Goal: Task Accomplishment & Management: Complete application form

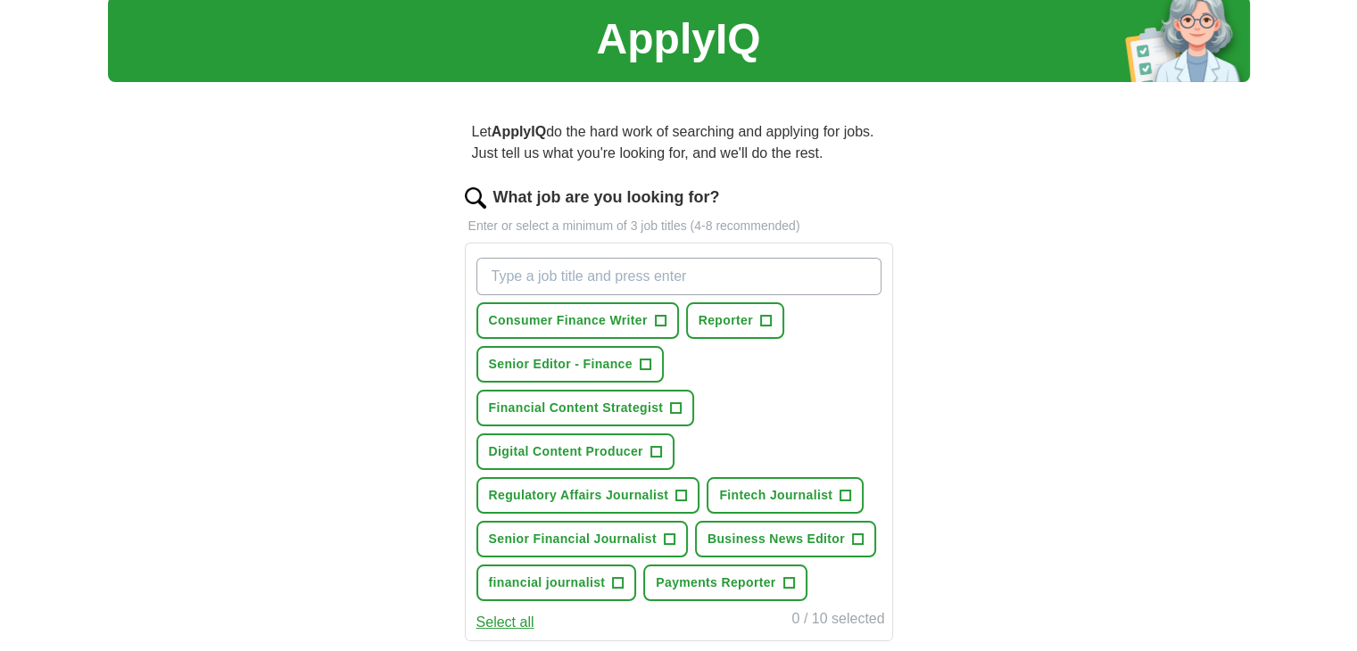
scroll to position [178, 0]
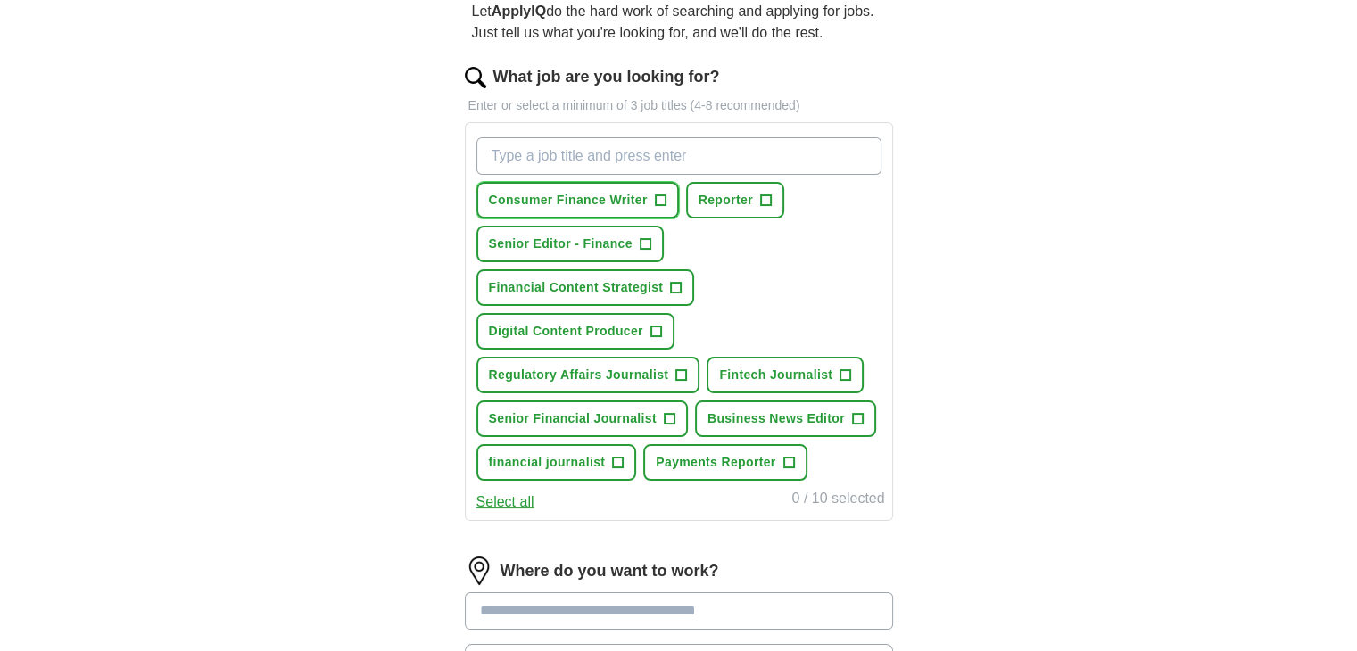
click at [656, 198] on span "+" at bounding box center [660, 201] width 11 height 14
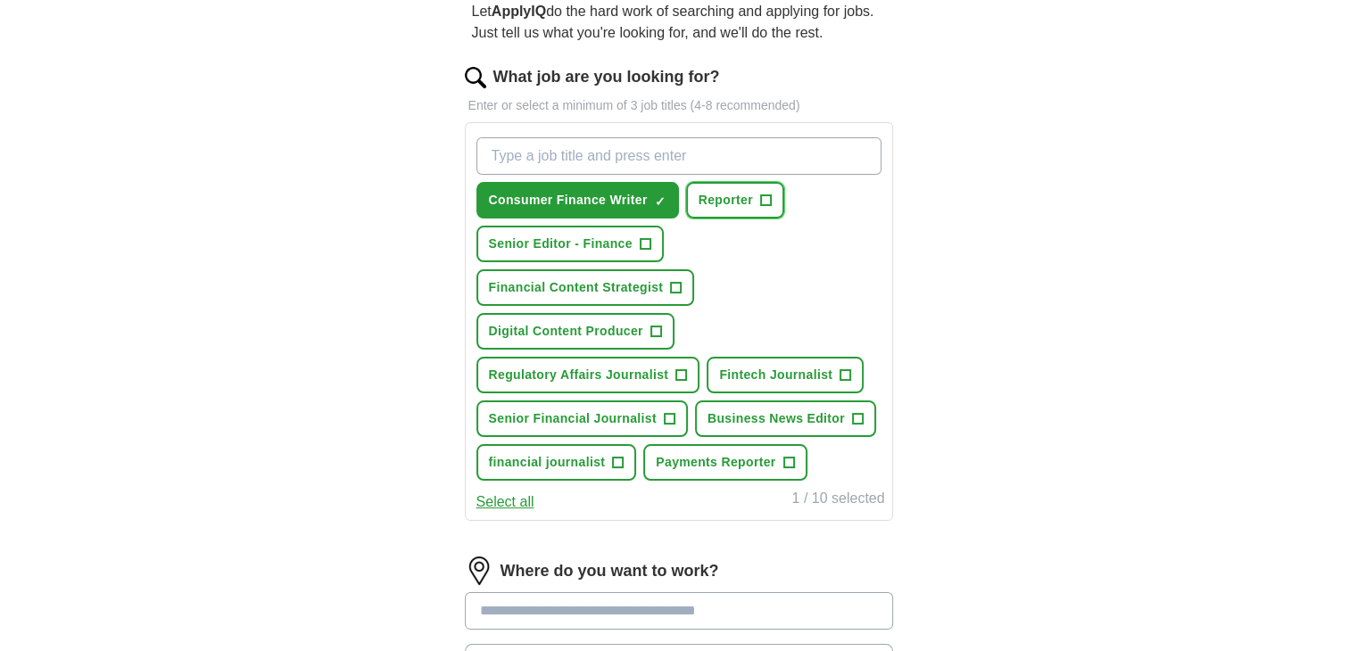
click at [736, 208] on span "Reporter" at bounding box center [725, 200] width 54 height 19
click at [571, 244] on span "Senior Editor - Finance" at bounding box center [561, 244] width 144 height 19
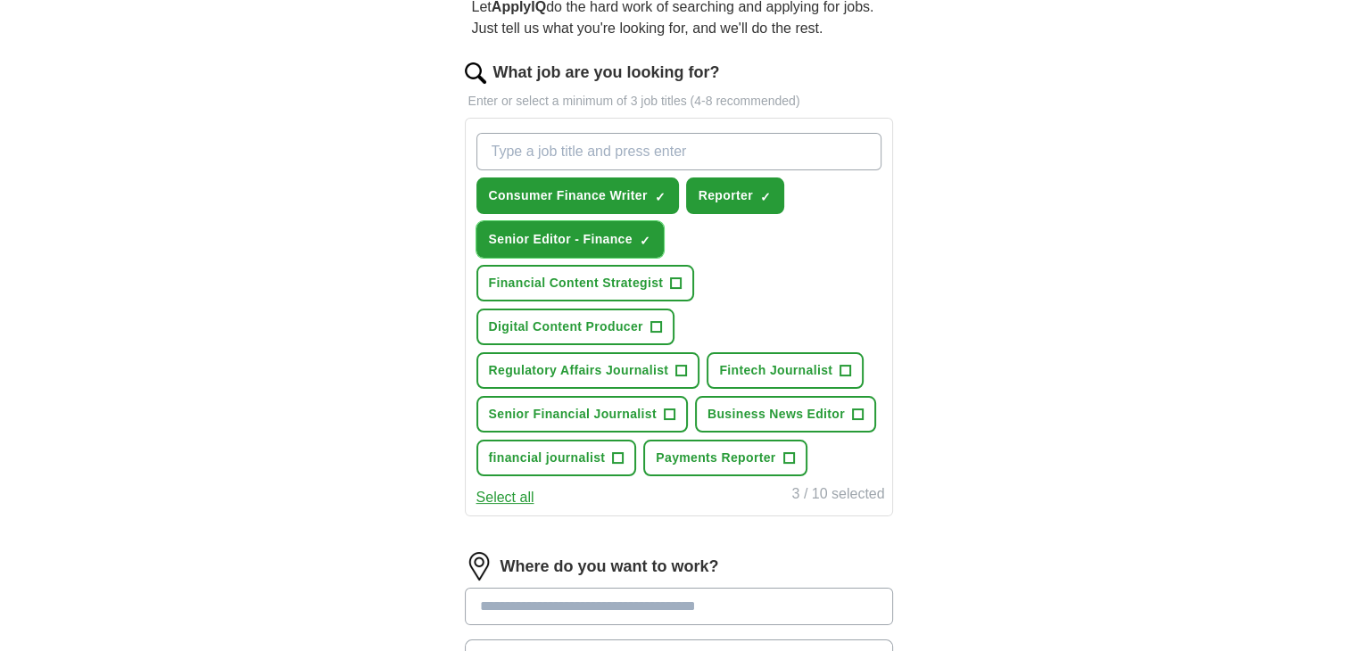
scroll to position [446, 0]
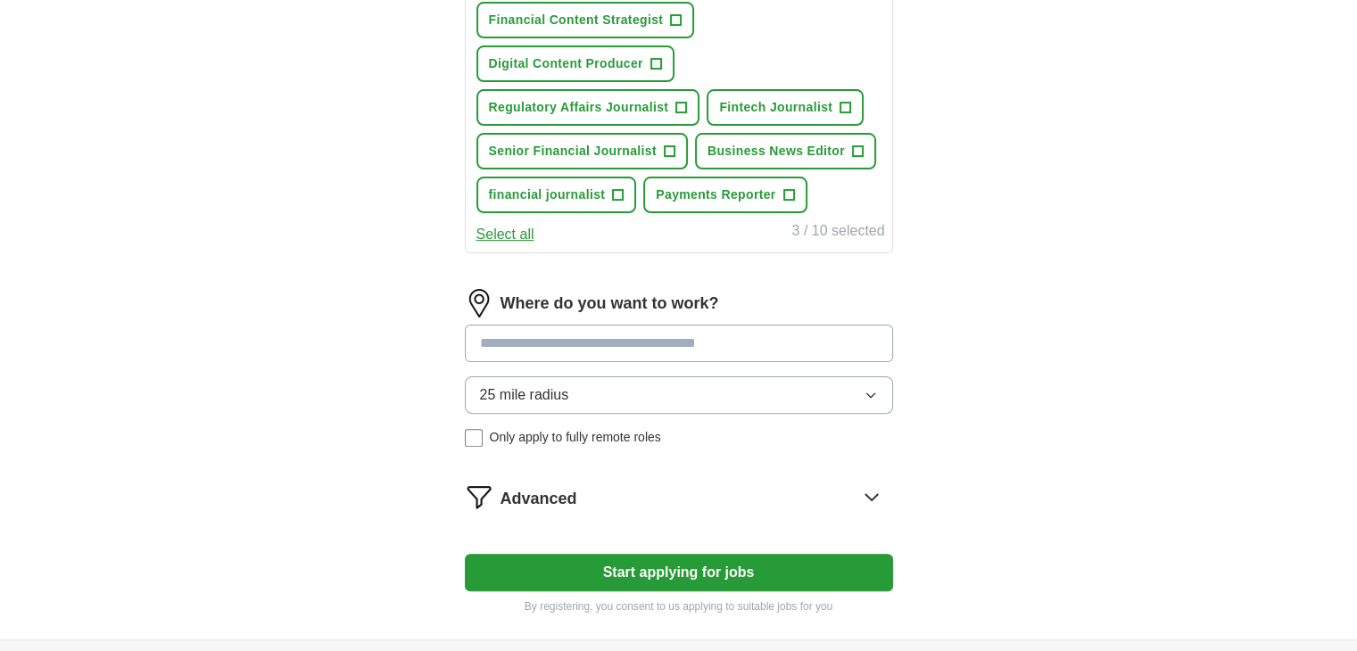
click at [528, 334] on input at bounding box center [679, 343] width 428 height 37
type input "******"
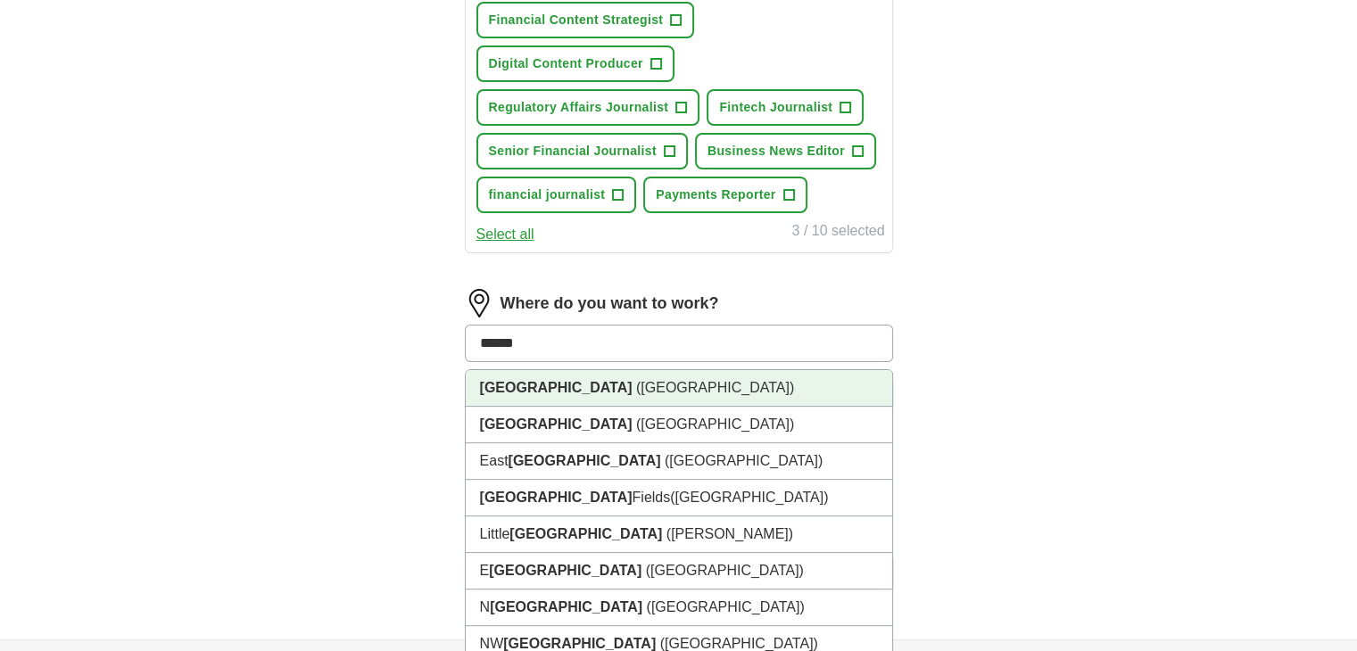
click at [636, 380] on span "([GEOGRAPHIC_DATA])" at bounding box center [715, 387] width 158 height 15
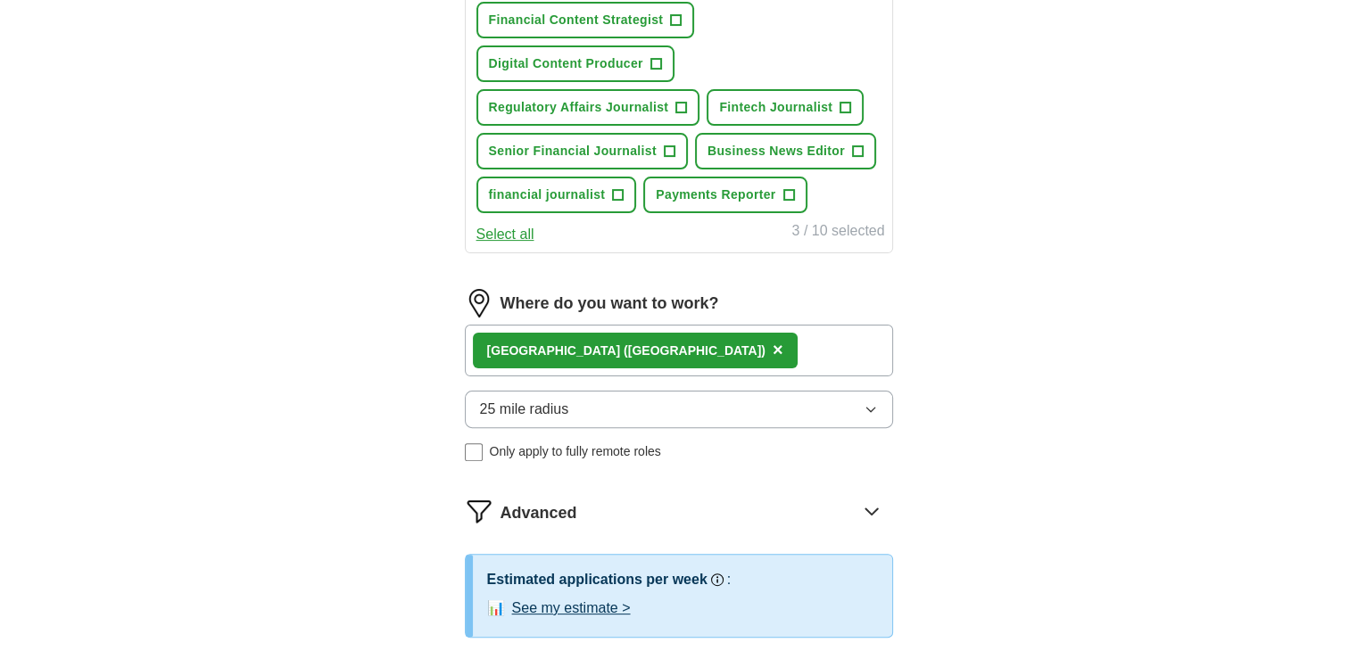
click at [750, 400] on button "25 mile radius" at bounding box center [679, 409] width 428 height 37
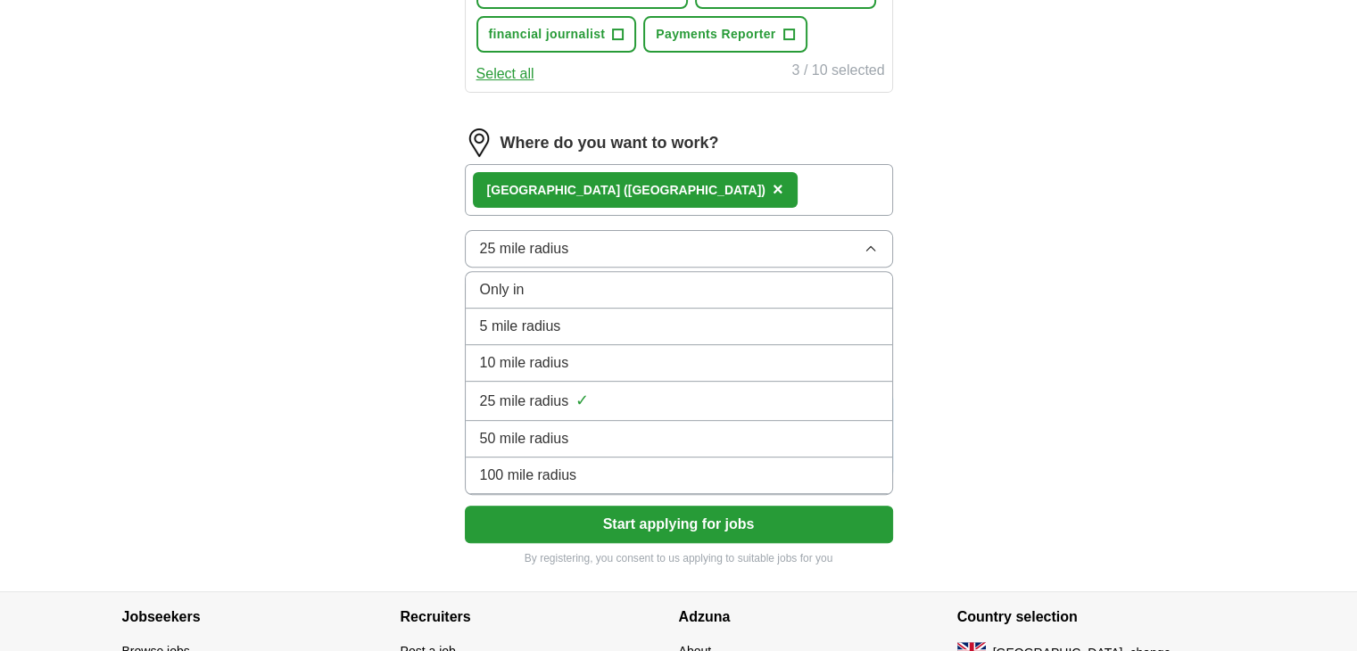
scroll to position [624, 0]
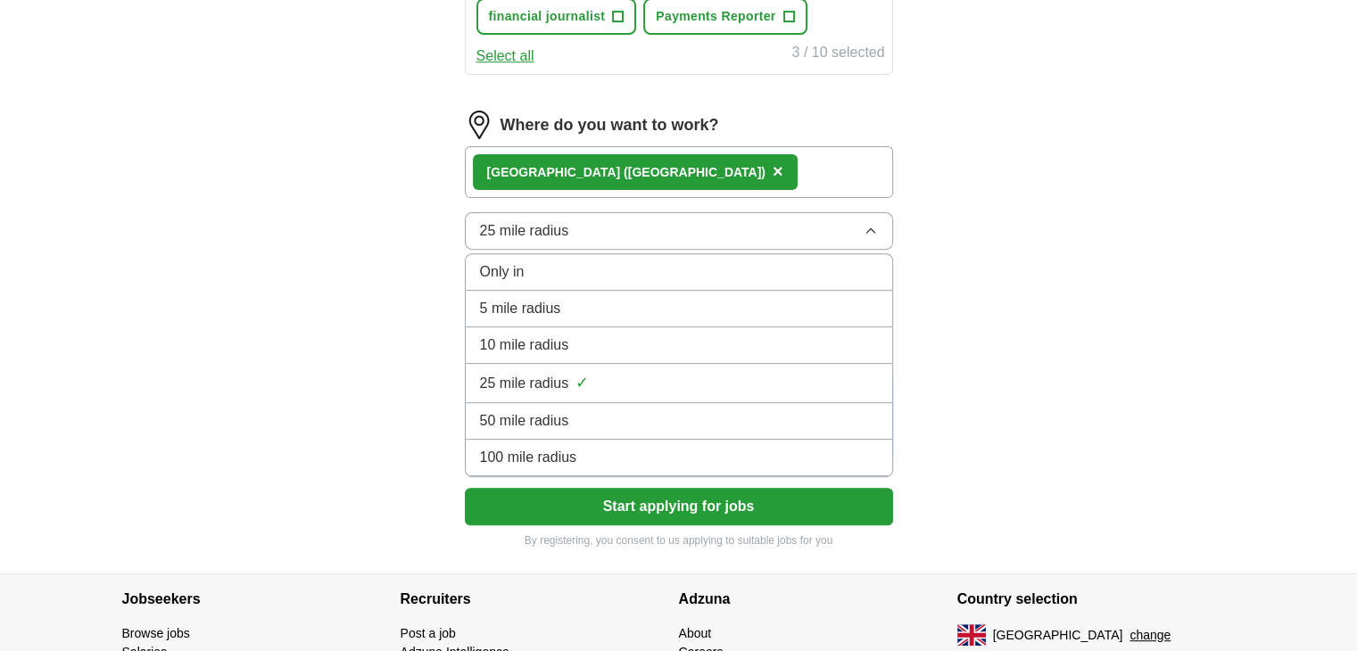
click at [567, 420] on span "50 mile radius" at bounding box center [524, 420] width 89 height 21
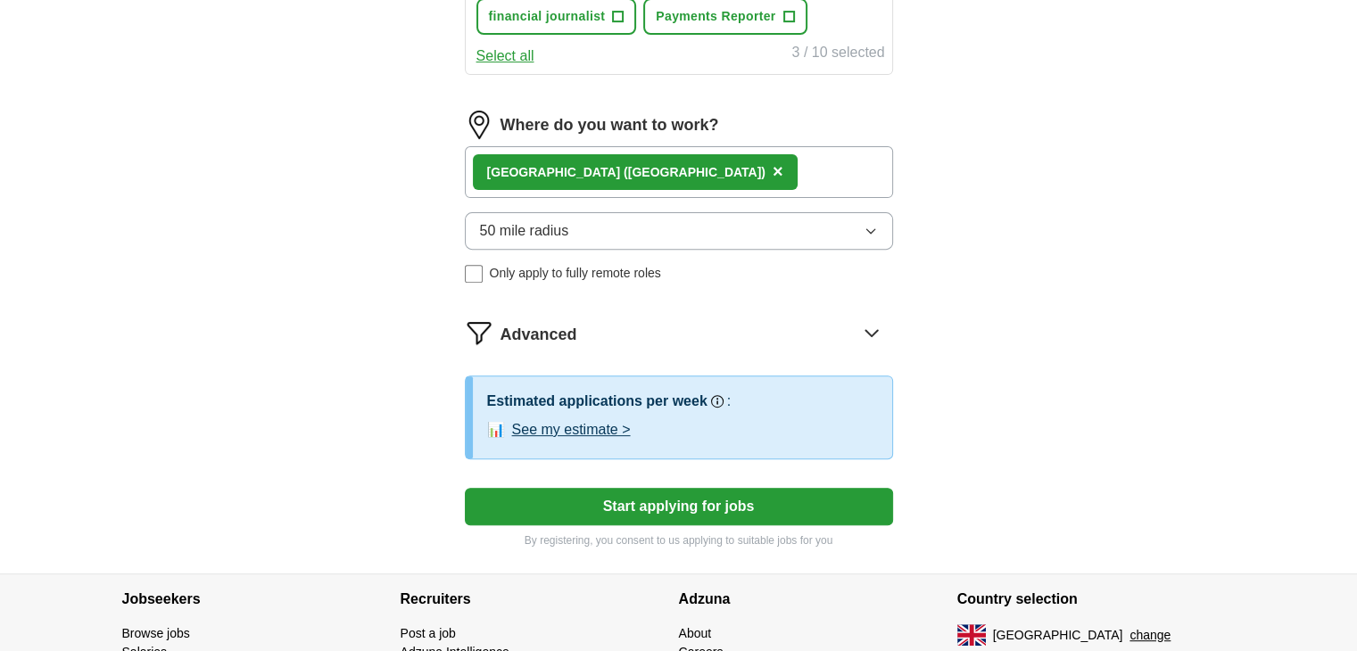
click at [557, 500] on button "Start applying for jobs" at bounding box center [679, 506] width 428 height 37
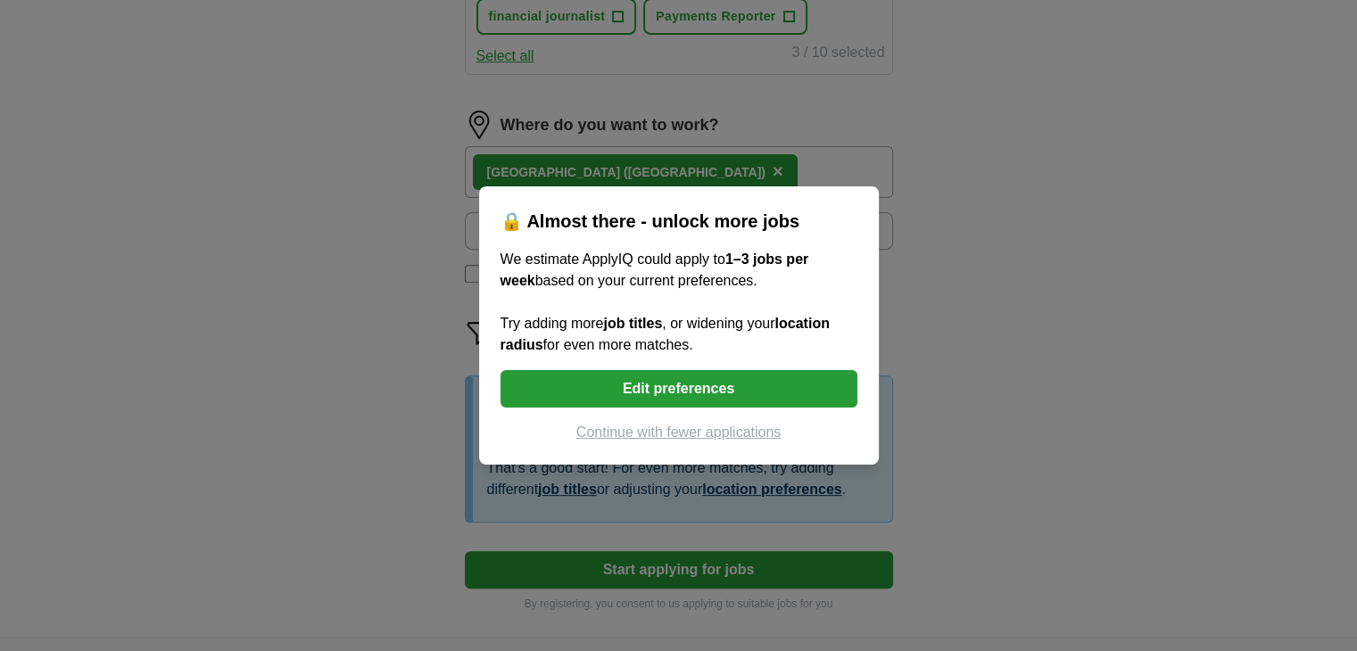
click at [567, 384] on button "Edit preferences" at bounding box center [678, 388] width 357 height 37
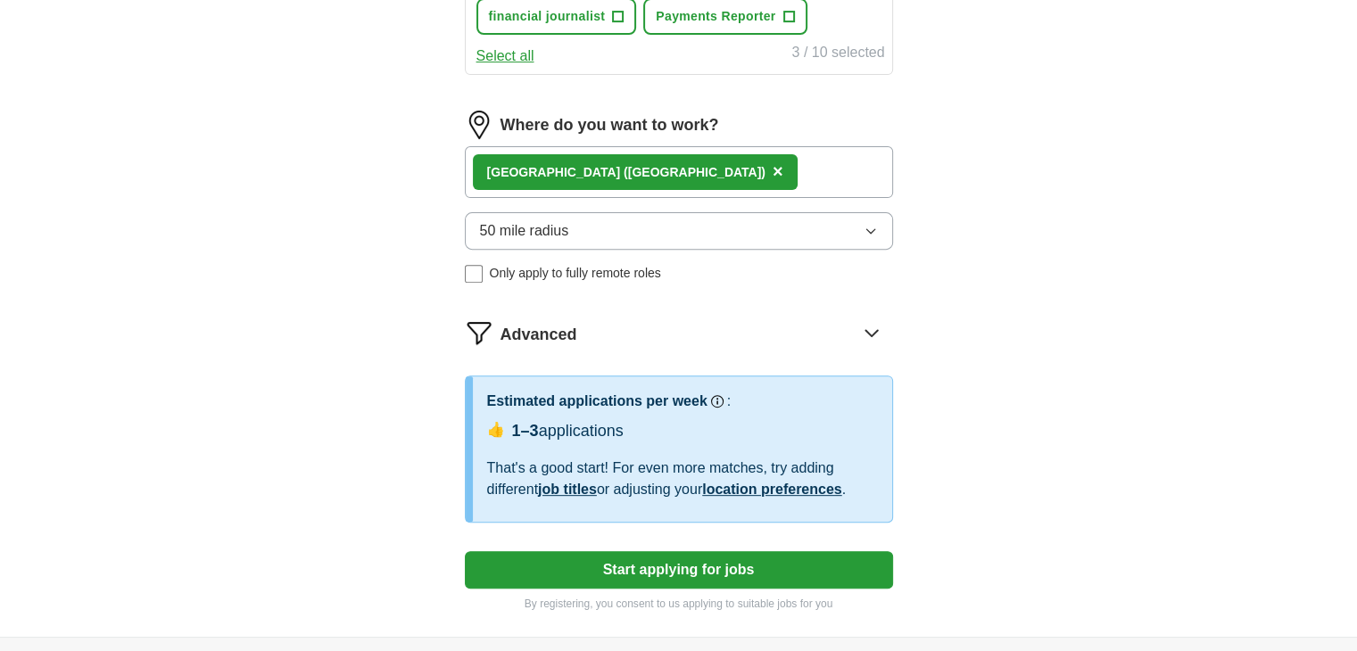
click at [877, 223] on button "50 mile radius" at bounding box center [679, 230] width 428 height 37
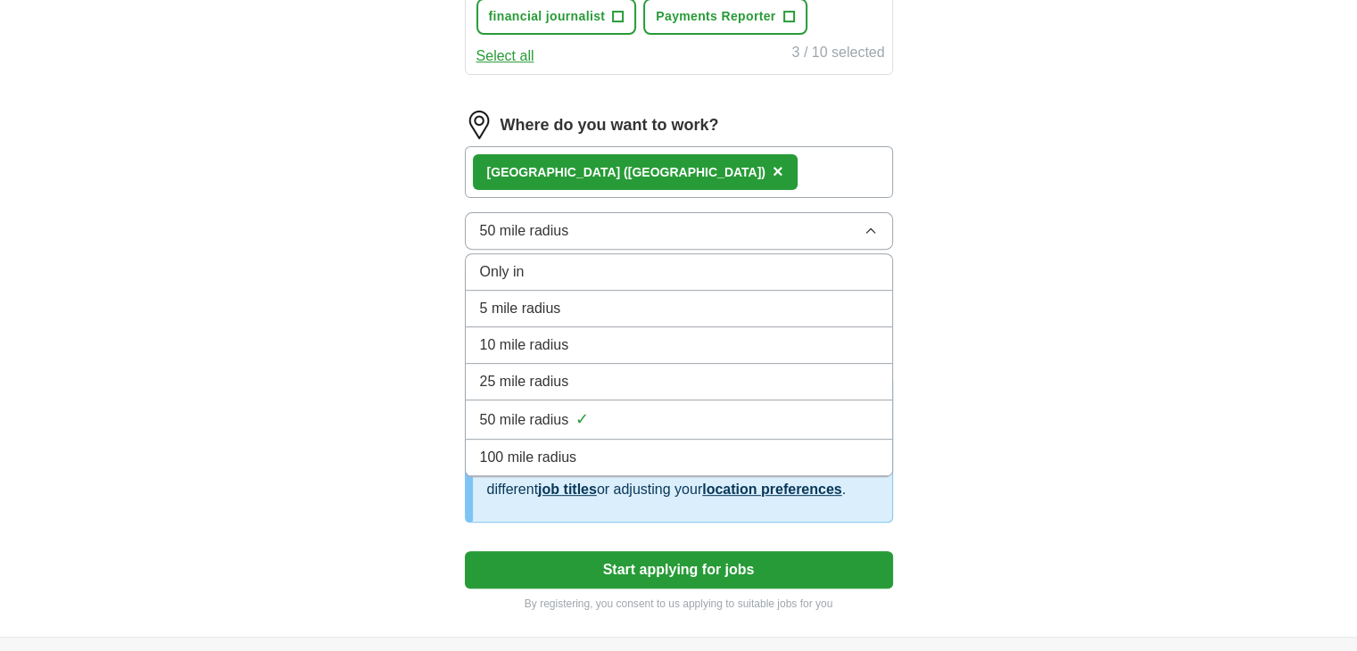
click at [552, 447] on span "100 mile radius" at bounding box center [528, 457] width 97 height 21
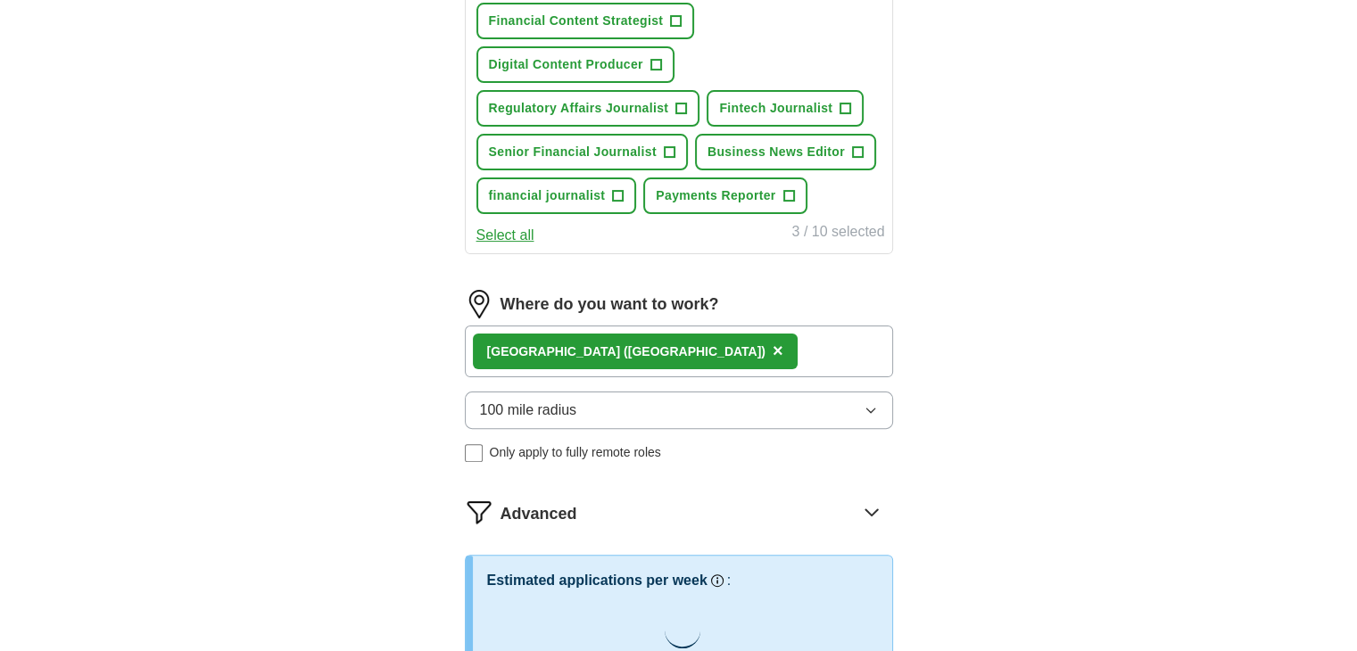
scroll to position [357, 0]
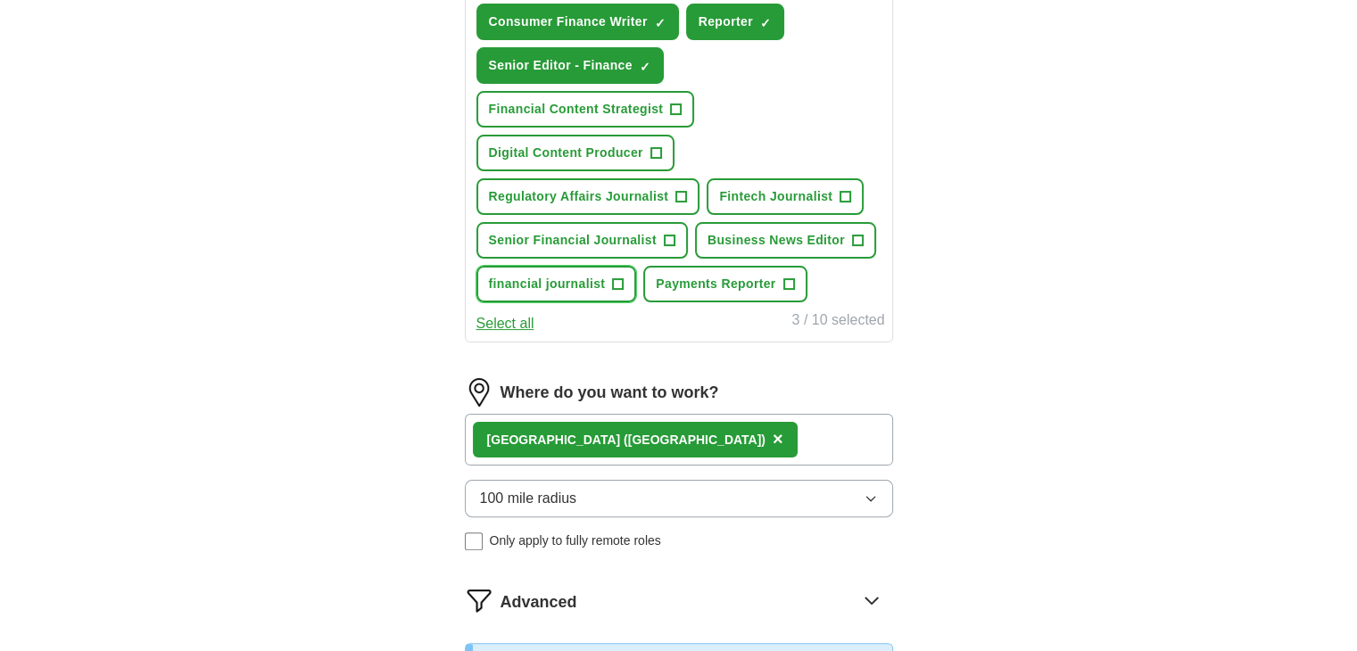
click at [560, 268] on button "financial journalist +" at bounding box center [556, 284] width 161 height 37
click at [576, 243] on span "Senior Financial Journalist" at bounding box center [573, 240] width 168 height 19
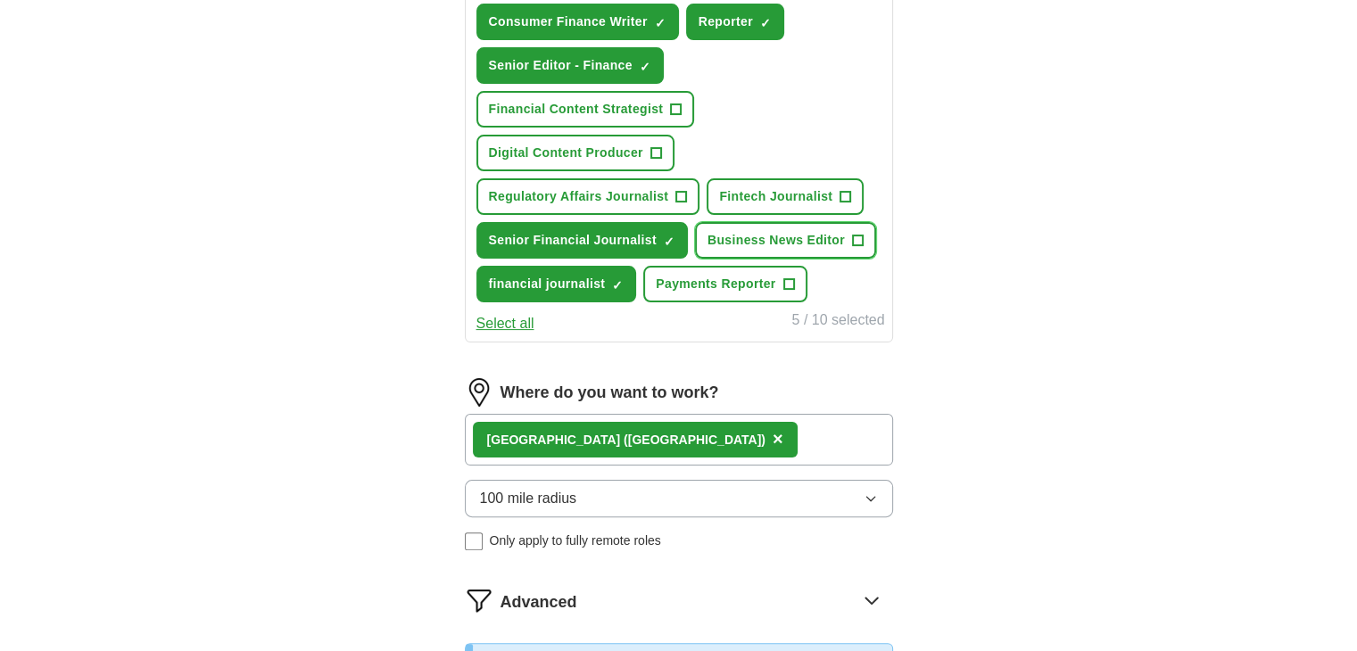
click at [788, 242] on span "Business News Editor" at bounding box center [775, 240] width 137 height 19
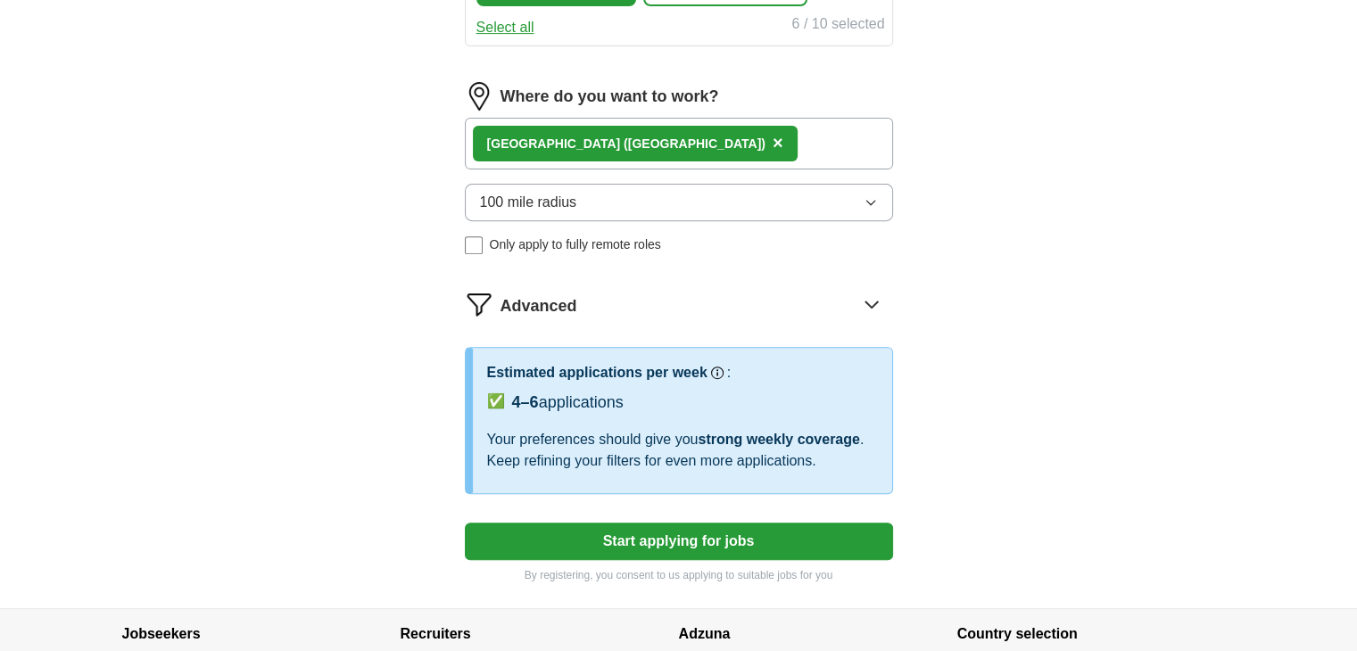
scroll to position [714, 0]
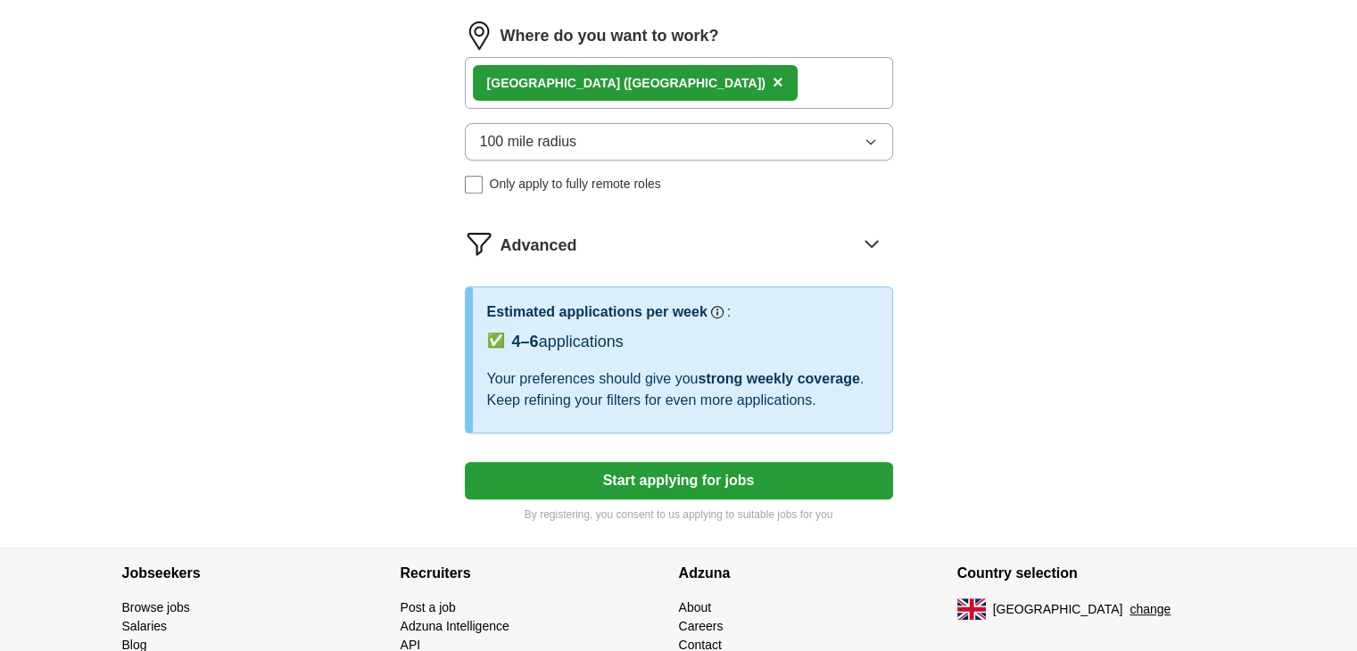
click at [641, 481] on button "Start applying for jobs" at bounding box center [679, 480] width 428 height 37
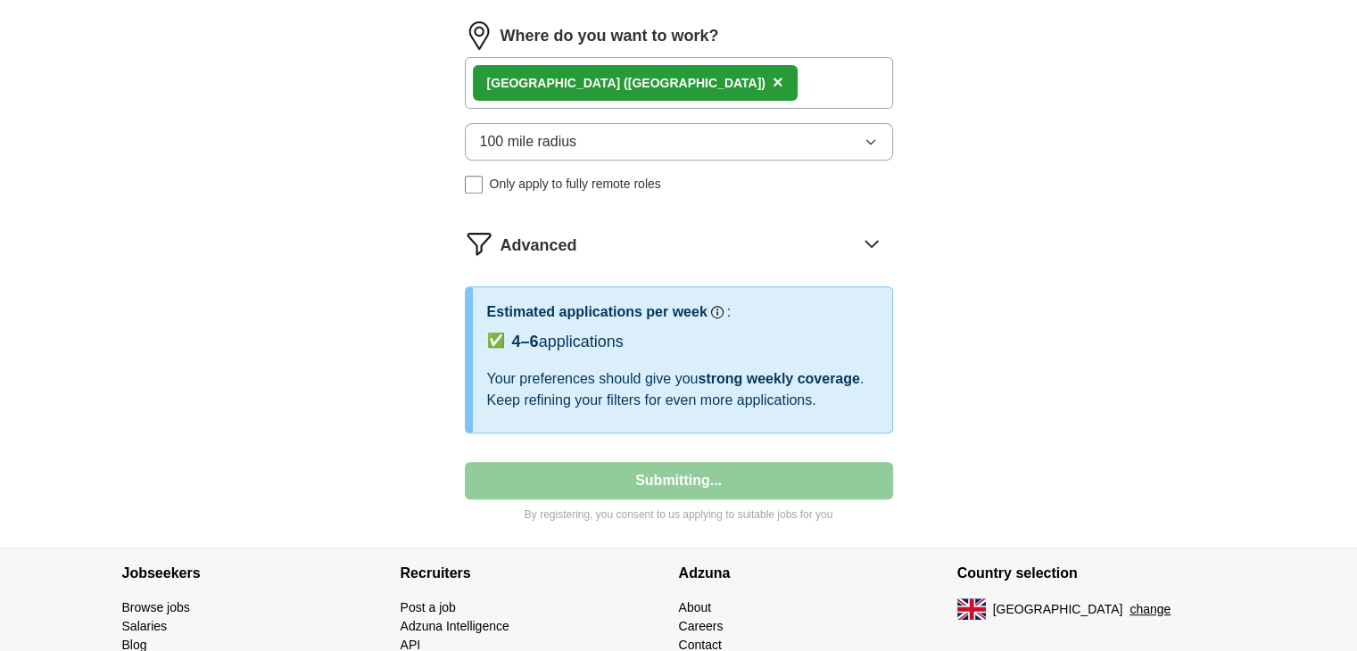
select select "**"
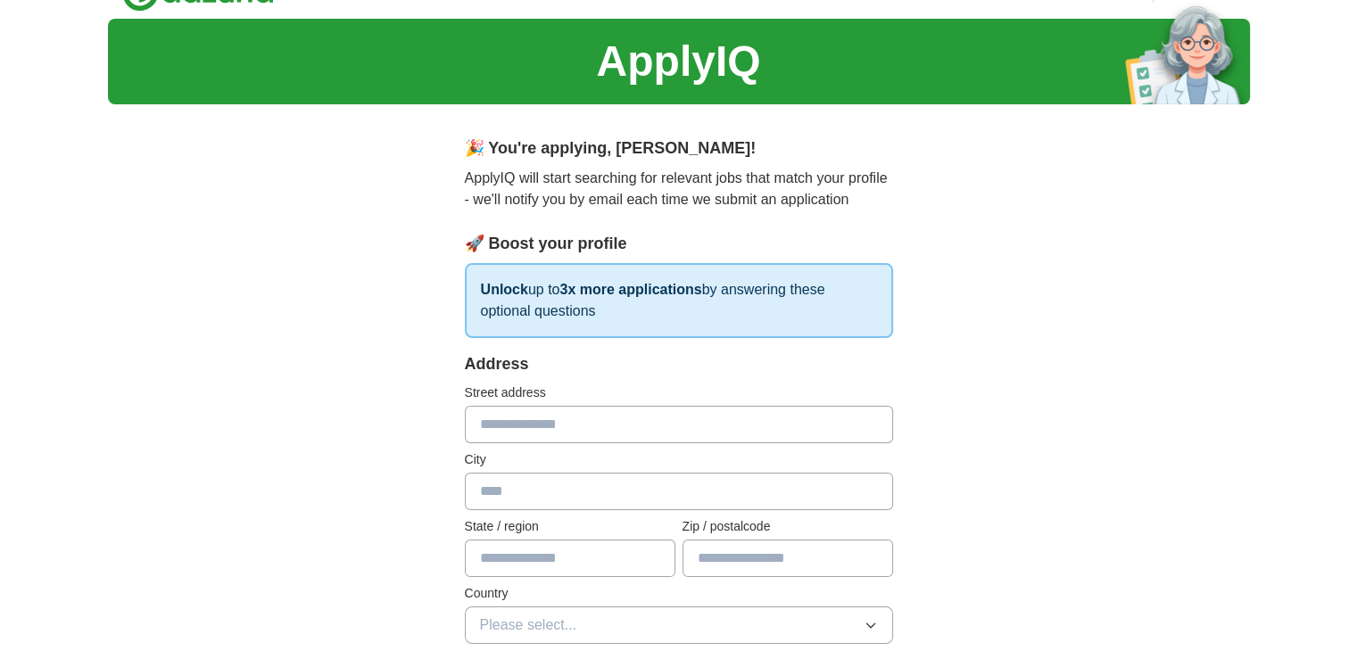
scroll to position [0, 0]
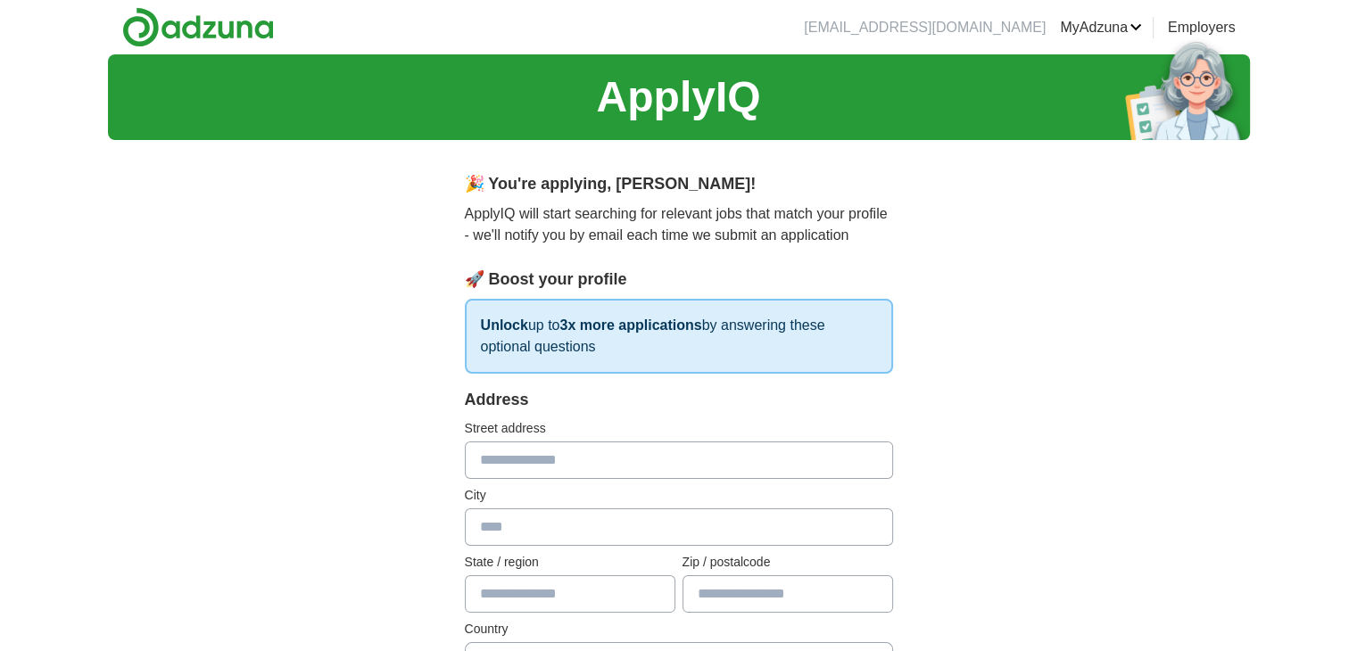
click at [594, 456] on input "text" at bounding box center [679, 459] width 428 height 37
type input "**********"
type input "******"
type input "*********"
type input "******"
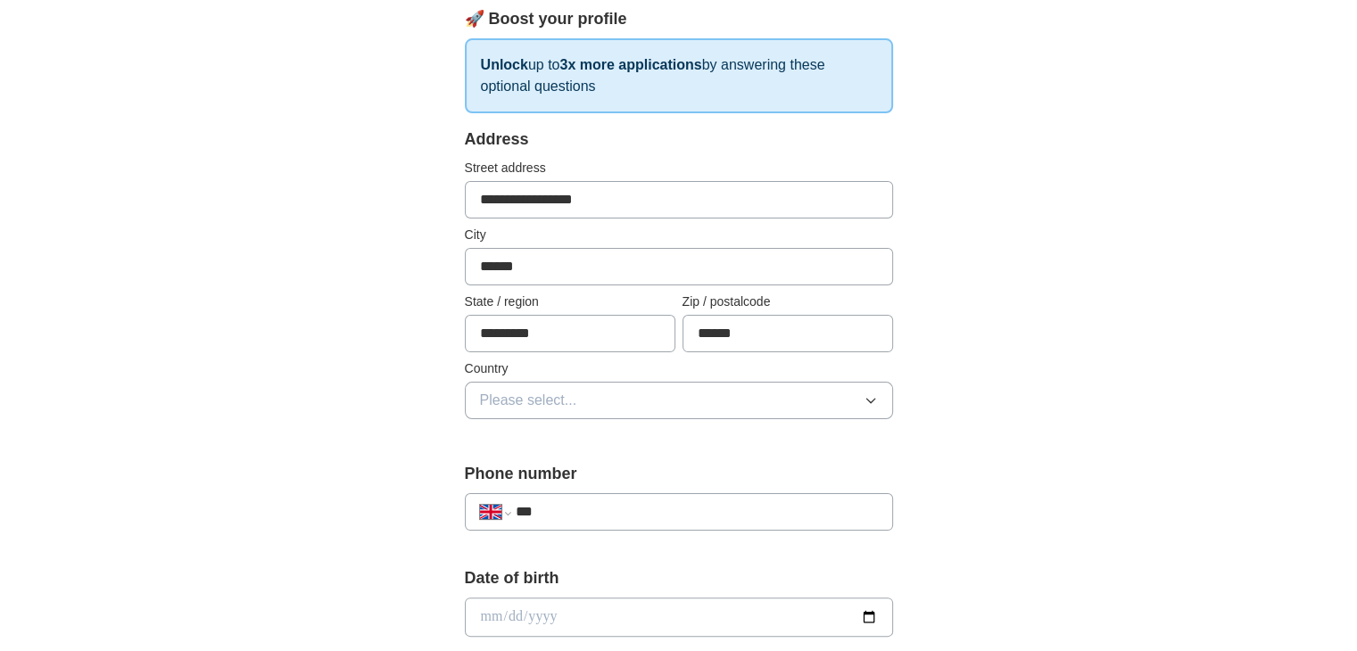
scroll to position [268, 0]
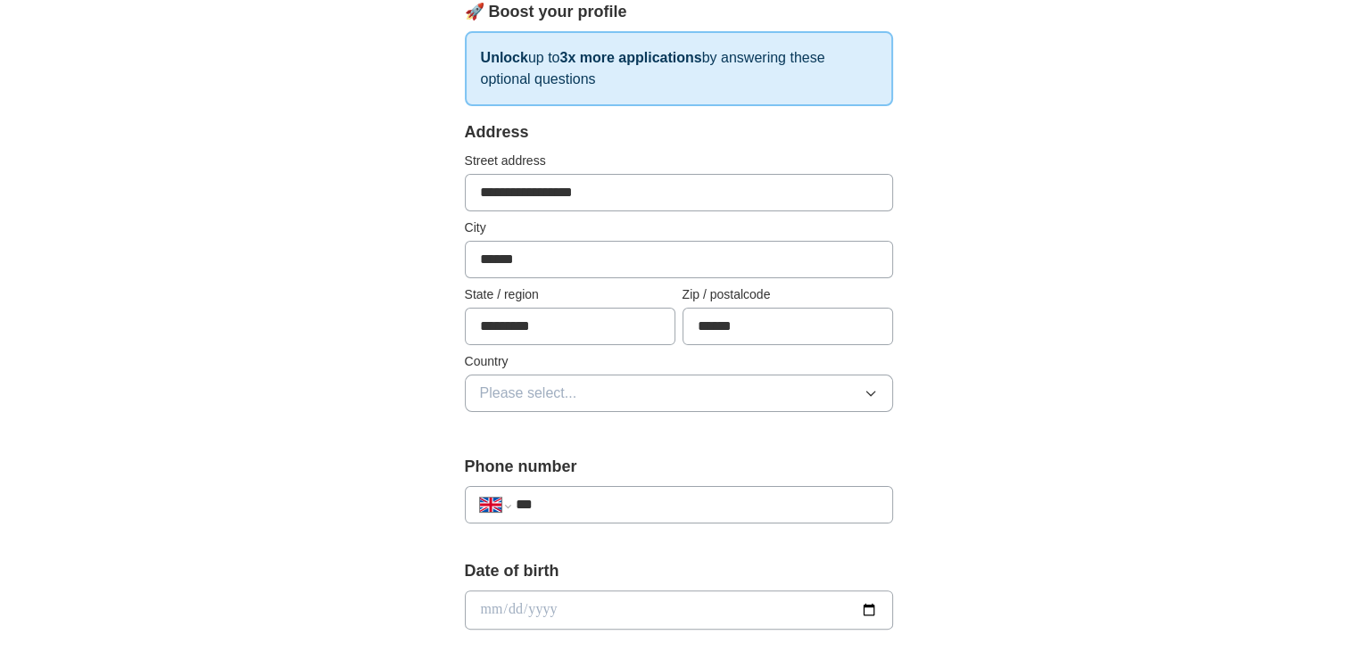
click at [584, 389] on button "Please select..." at bounding box center [679, 393] width 428 height 37
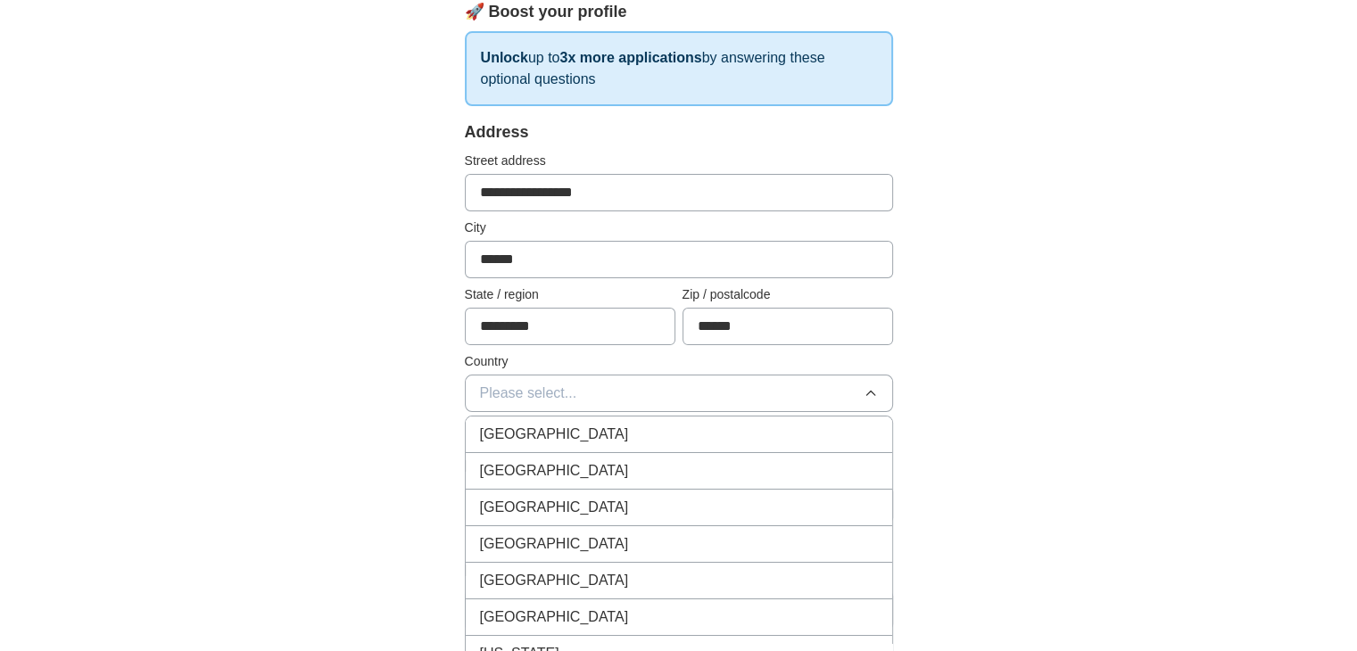
click at [532, 430] on span "[GEOGRAPHIC_DATA]" at bounding box center [554, 434] width 149 height 21
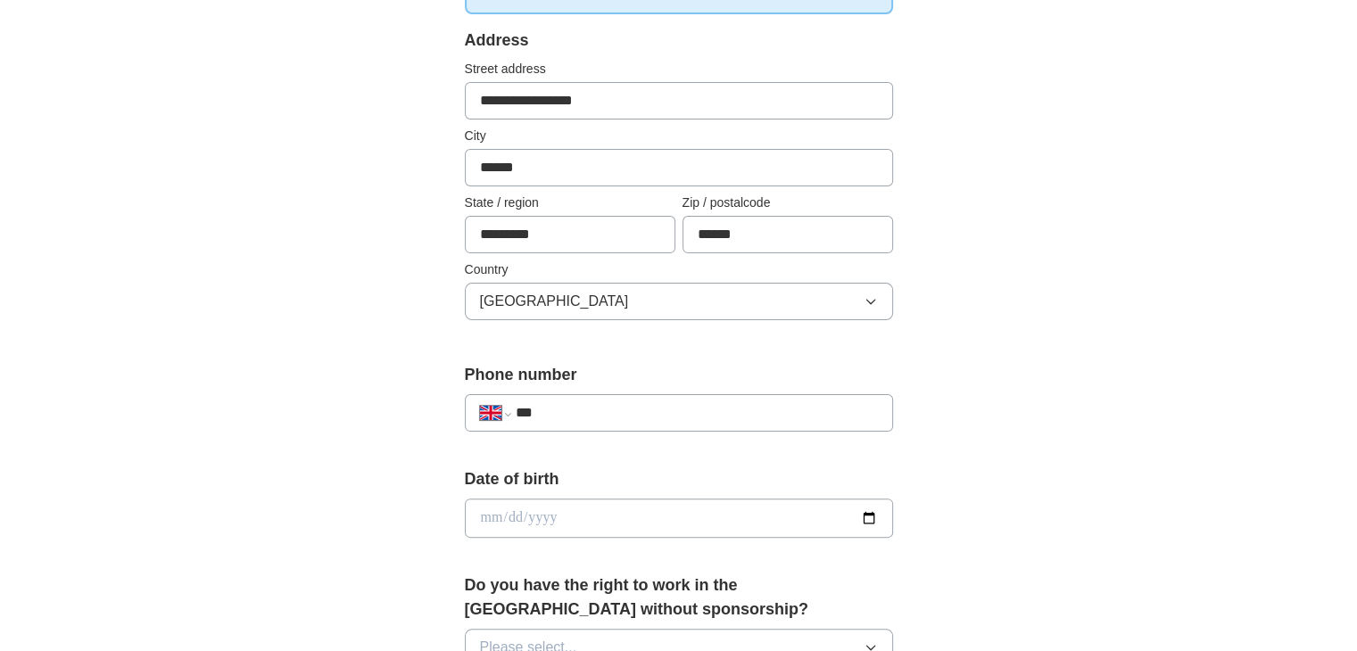
scroll to position [535, 0]
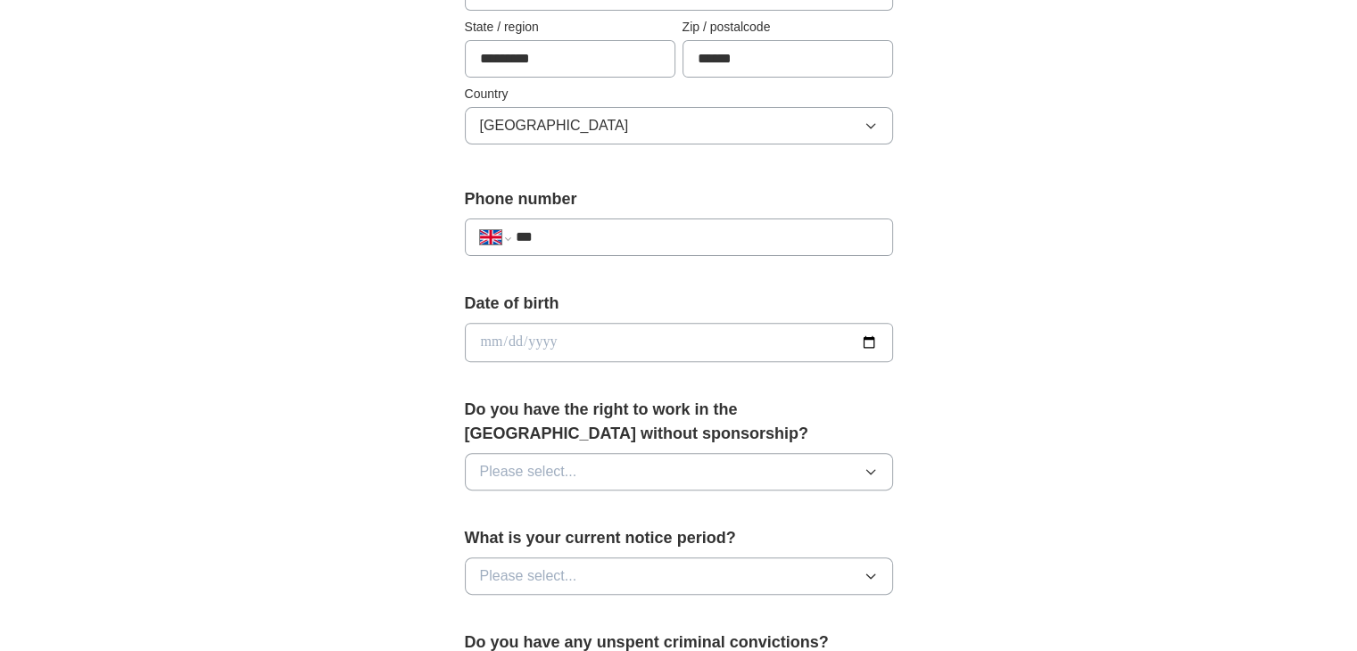
click at [685, 235] on input "***" at bounding box center [696, 237] width 362 height 21
type input "**********"
click at [649, 465] on button "Please select..." at bounding box center [679, 471] width 428 height 37
click at [521, 507] on div "Yes" at bounding box center [679, 512] width 398 height 21
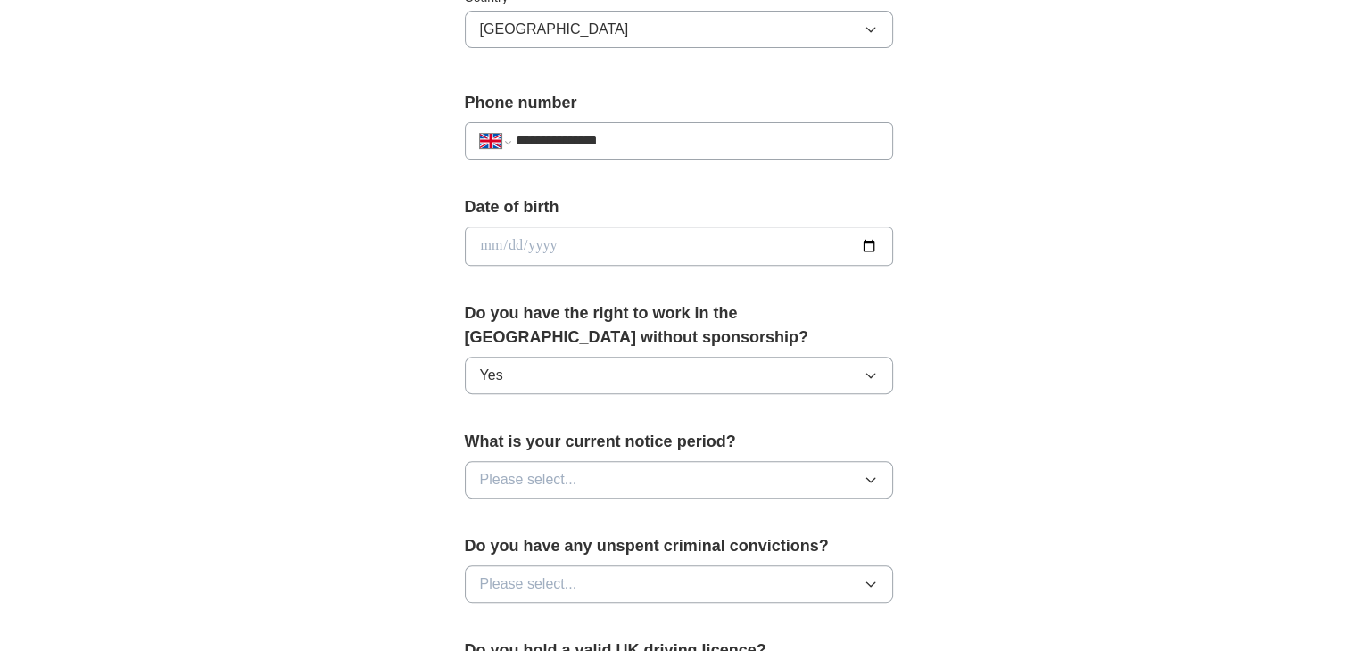
scroll to position [803, 0]
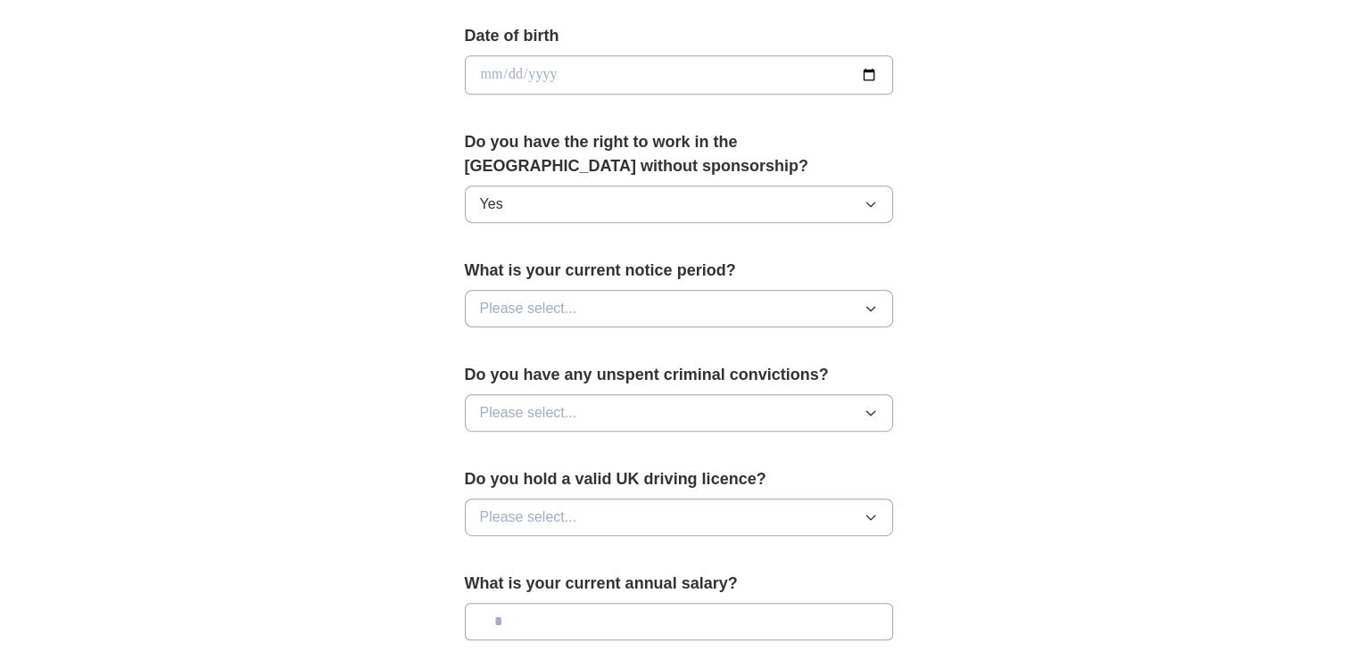
click at [623, 300] on button "Please select..." at bounding box center [679, 308] width 428 height 37
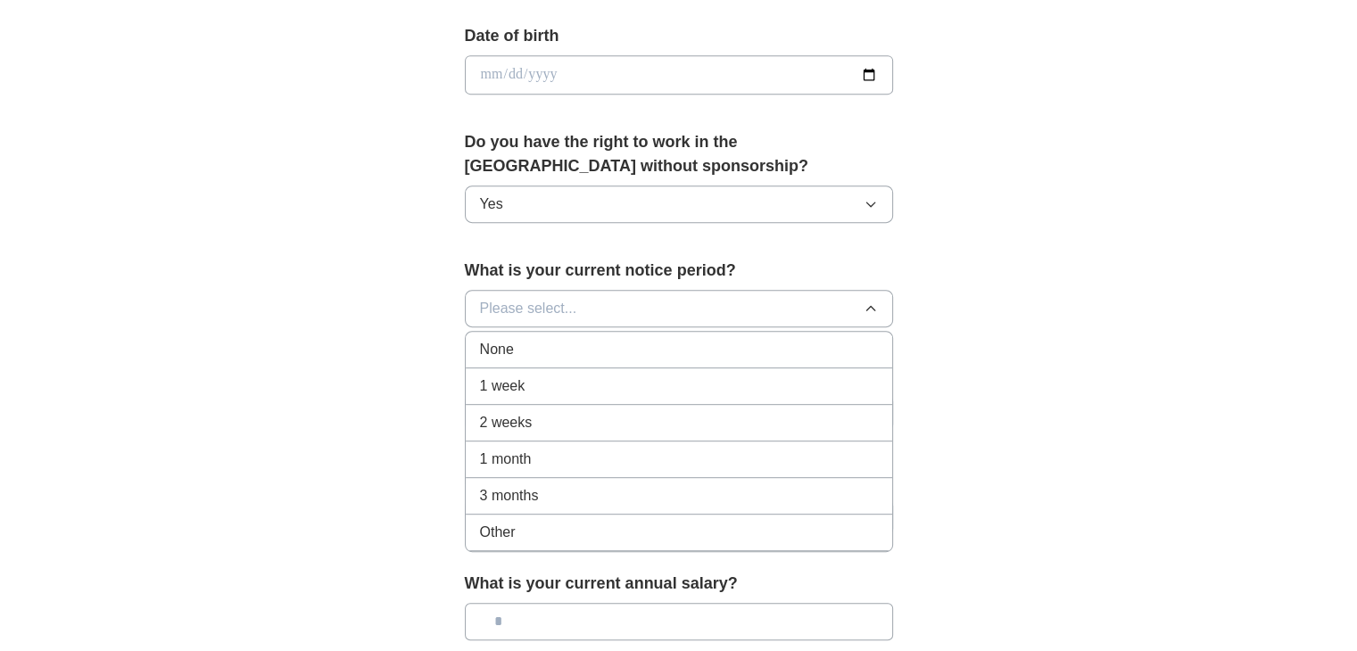
click at [531, 351] on div "None" at bounding box center [679, 349] width 398 height 21
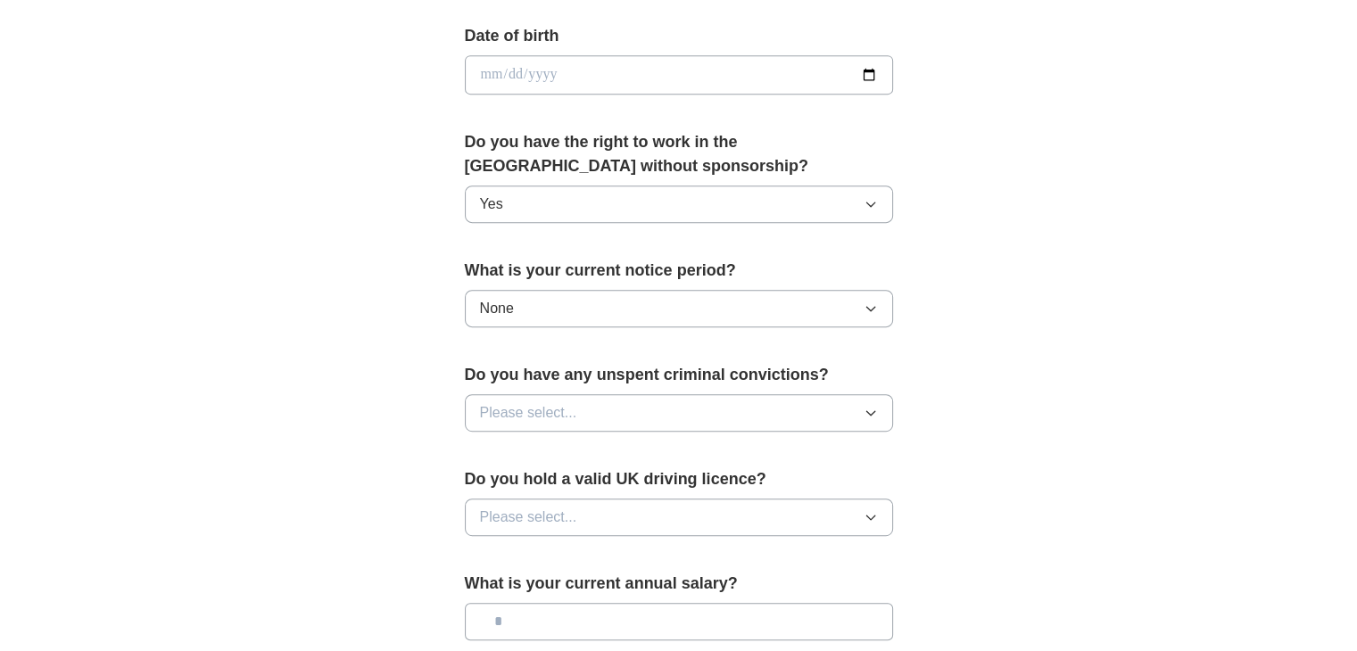
click at [660, 403] on button "Please select..." at bounding box center [679, 412] width 428 height 37
drag, startPoint x: 516, startPoint y: 493, endPoint x: 472, endPoint y: 497, distance: 44.7
click at [516, 493] on div "No" at bounding box center [679, 490] width 398 height 21
click at [539, 512] on span "Please select..." at bounding box center [528, 517] width 97 height 21
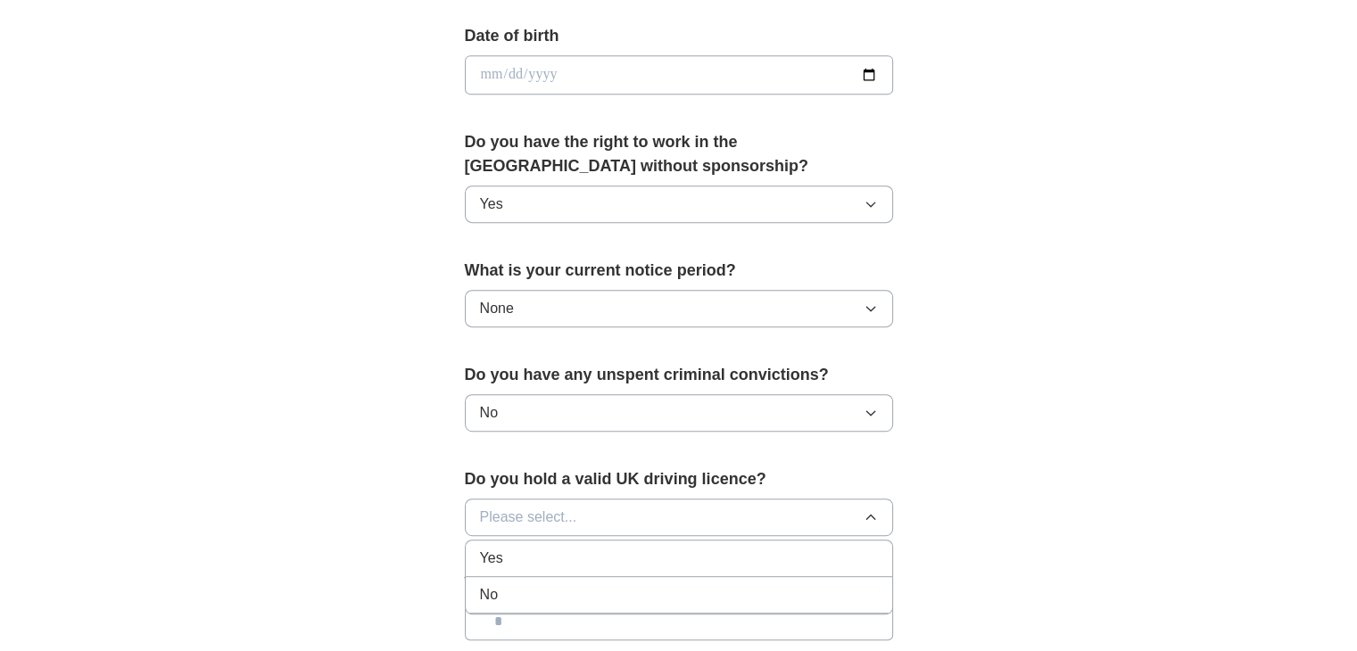
click at [521, 557] on div "Yes" at bounding box center [679, 558] width 398 height 21
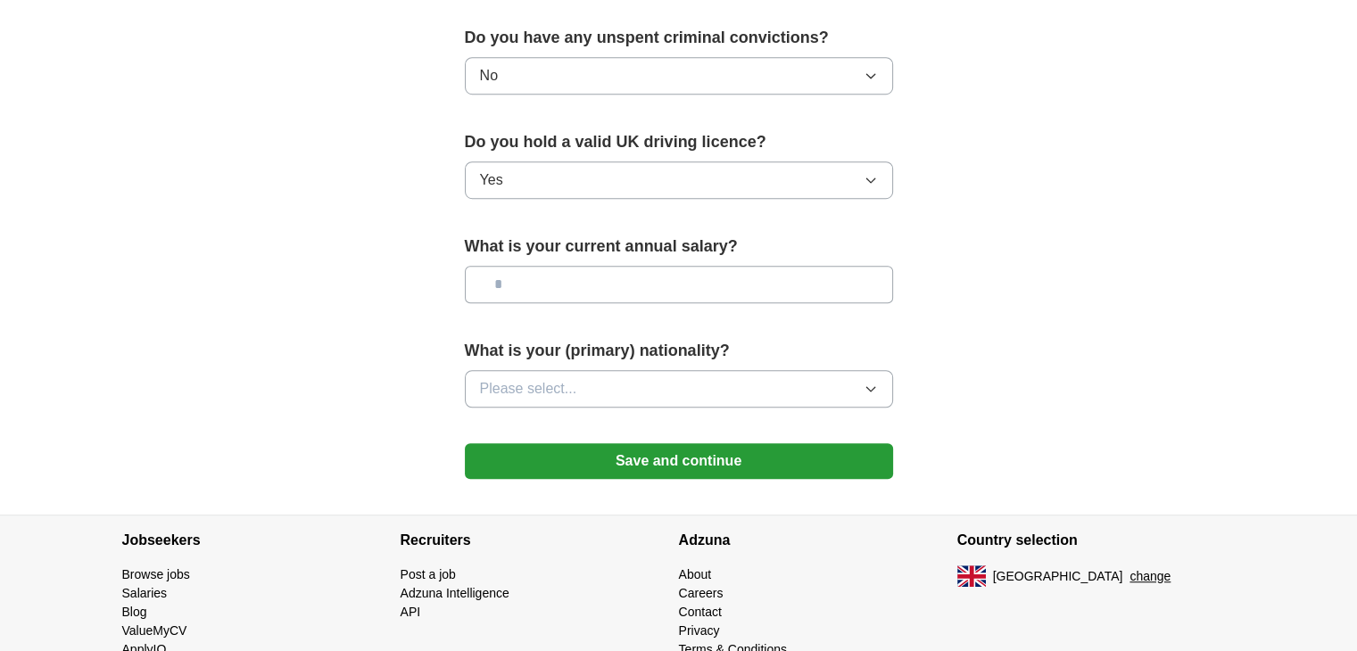
scroll to position [1159, 0]
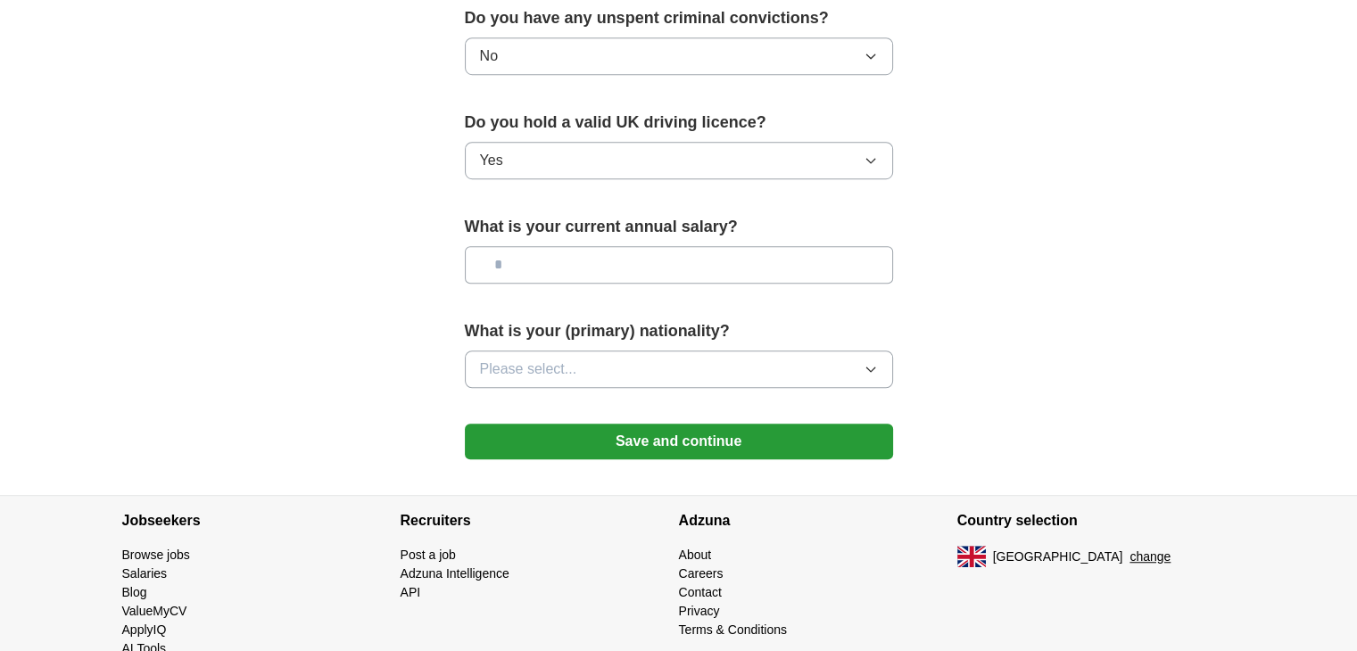
click at [689, 264] on input "text" at bounding box center [679, 264] width 428 height 37
type input "*******"
click at [622, 359] on button "Please select..." at bounding box center [679, 369] width 428 height 37
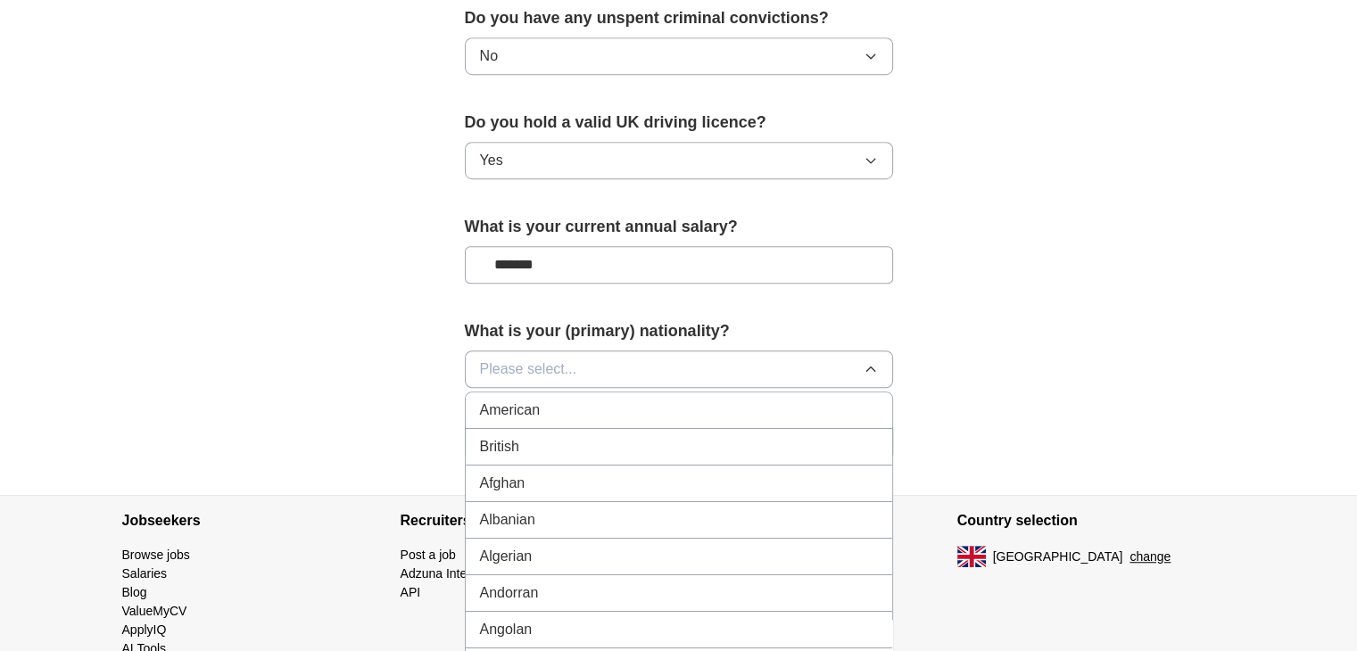
click at [535, 450] on div "British" at bounding box center [679, 446] width 398 height 21
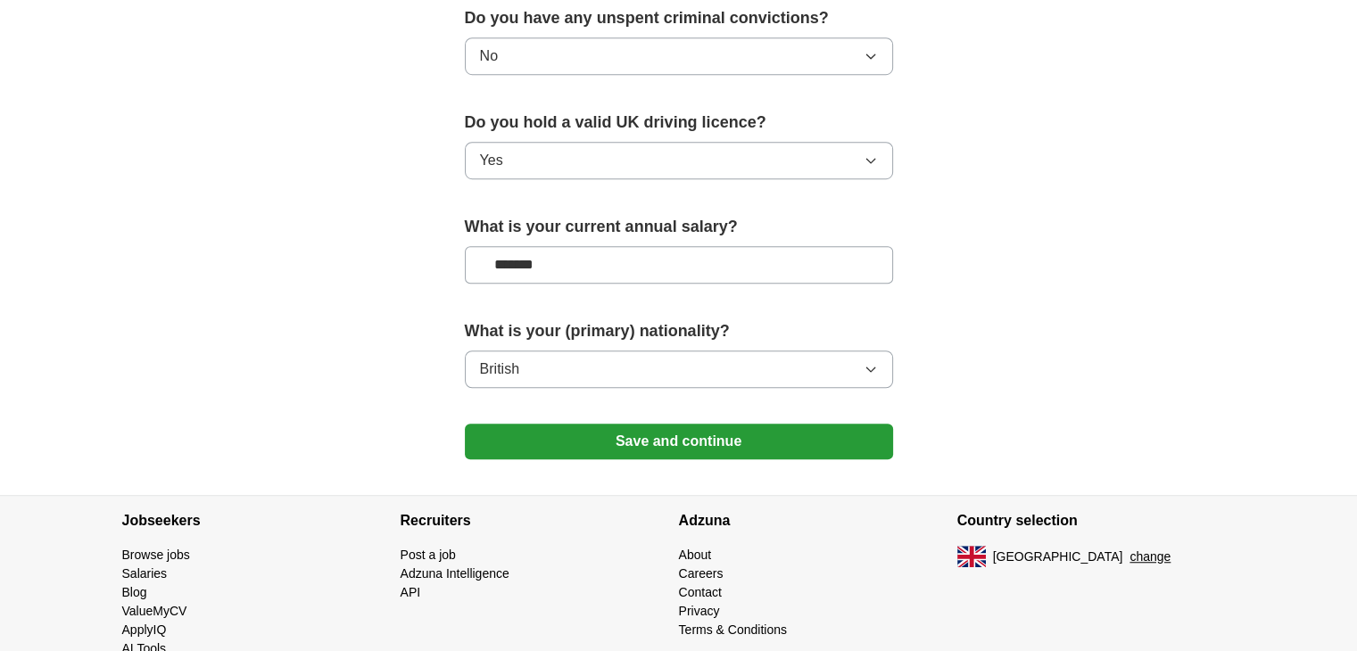
click at [641, 440] on button "Save and continue" at bounding box center [679, 442] width 428 height 36
